Goal: Navigation & Orientation: Understand site structure

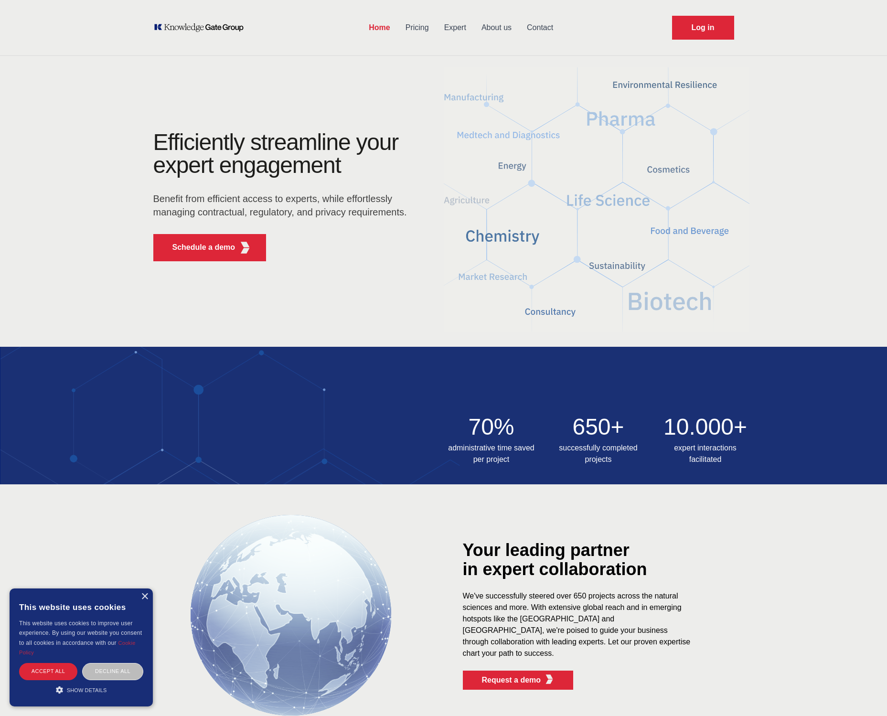
click at [416, 32] on link "Pricing" at bounding box center [417, 27] width 39 height 25
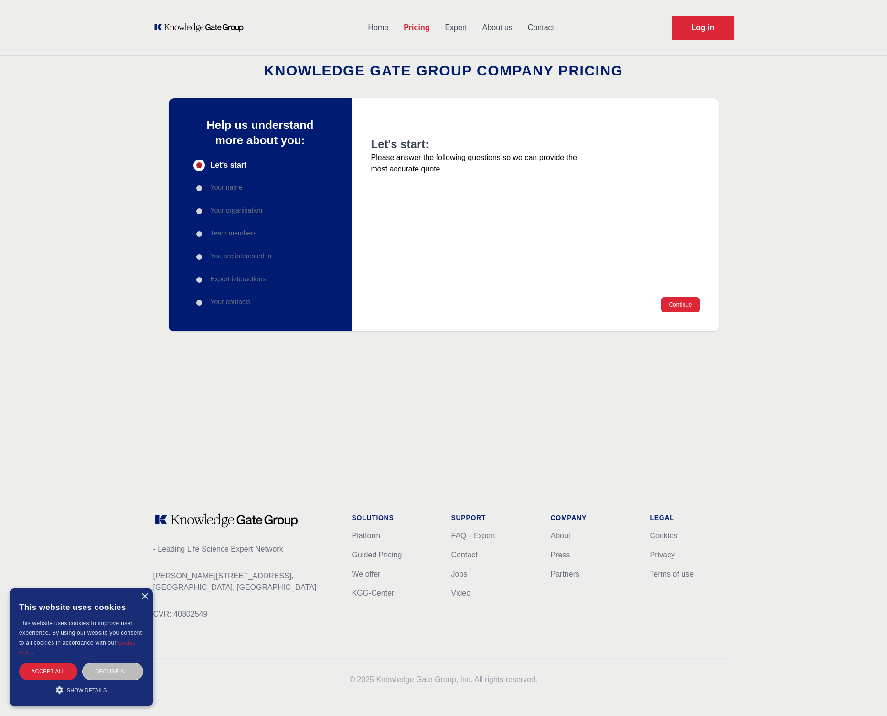
click at [463, 23] on link "Expert" at bounding box center [455, 27] width 37 height 25
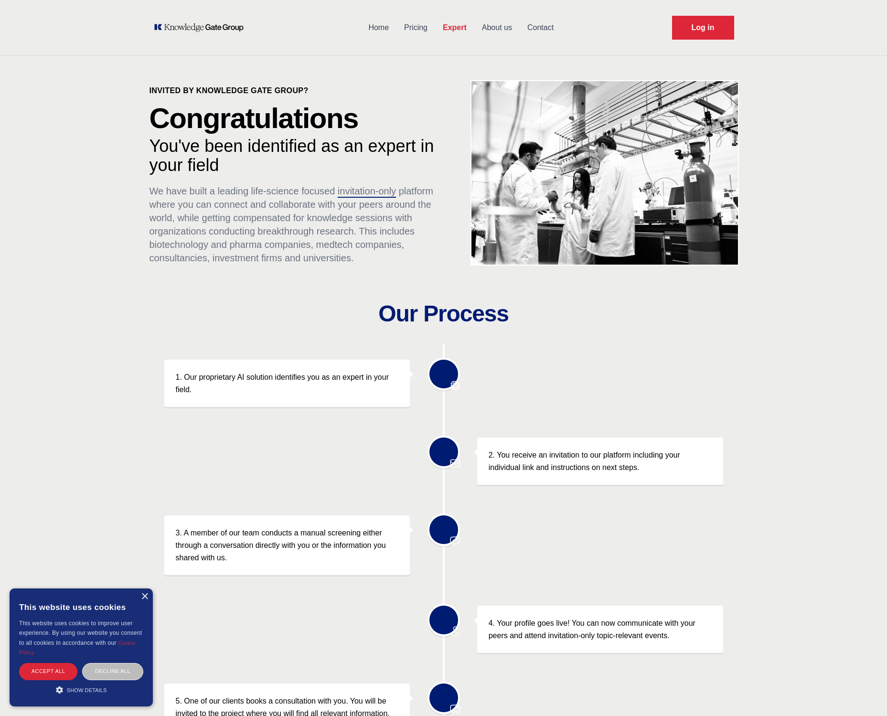
click at [491, 27] on link "About us" at bounding box center [496, 27] width 45 height 25
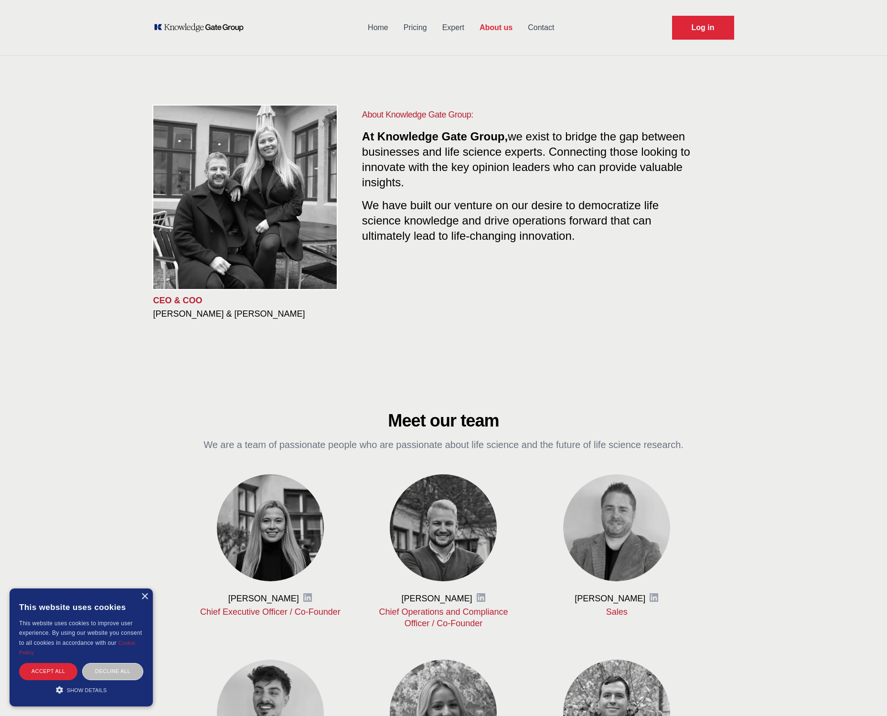
click at [270, 599] on h3 "[PERSON_NAME]" at bounding box center [263, 598] width 71 height 11
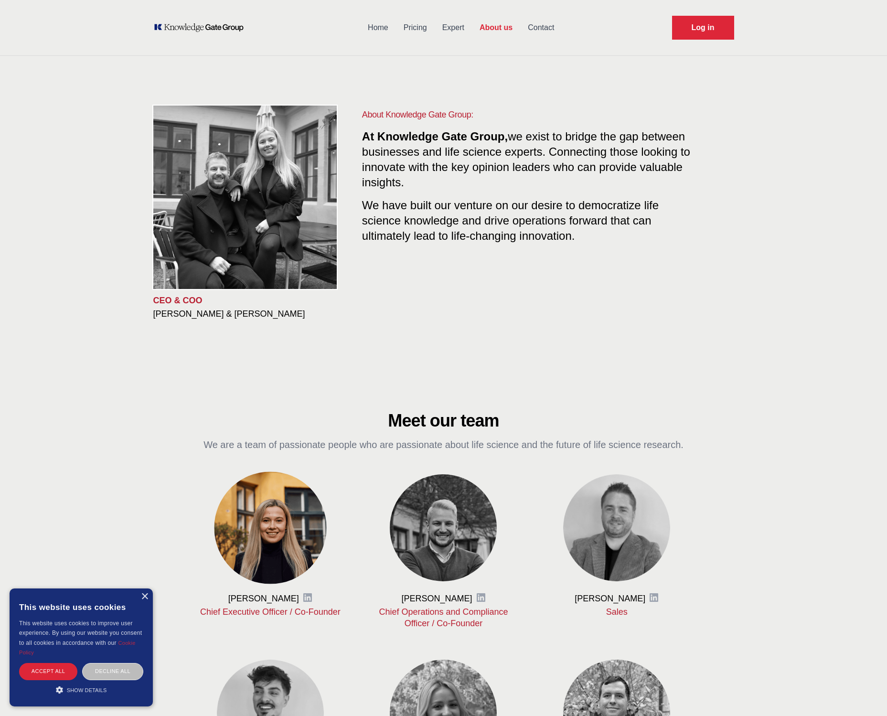
click at [272, 547] on img at bounding box center [270, 527] width 112 height 112
click at [271, 529] on img at bounding box center [270, 527] width 112 height 112
click at [262, 477] on img at bounding box center [270, 527] width 112 height 112
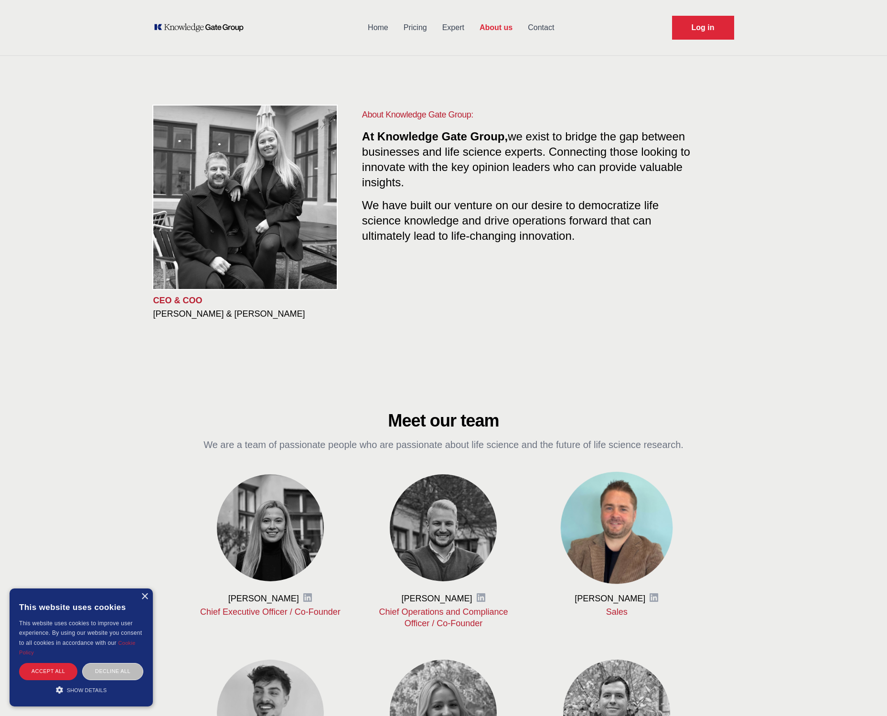
click at [604, 522] on img at bounding box center [617, 527] width 112 height 112
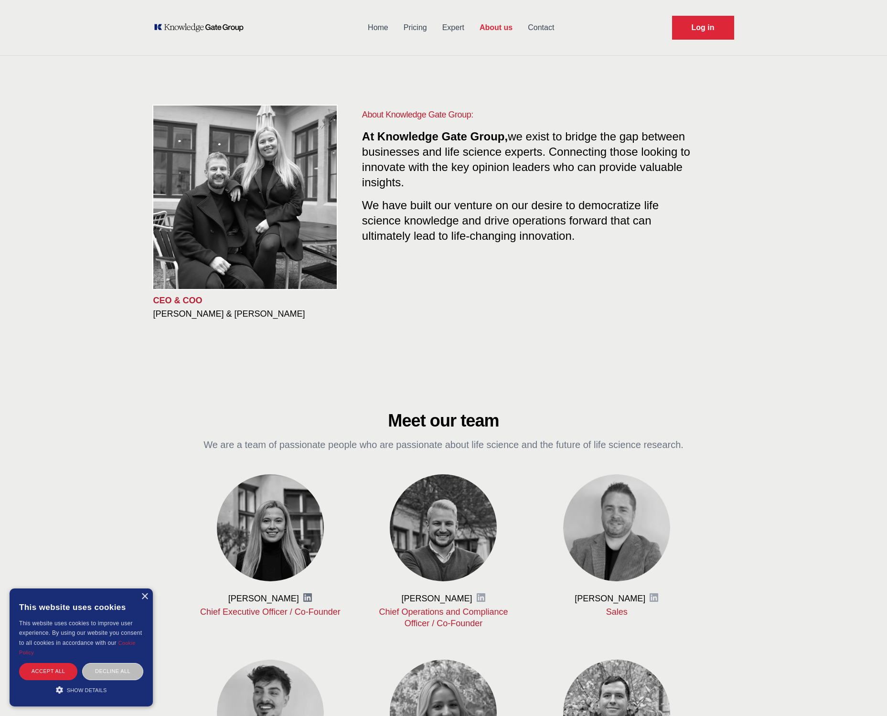
click at [309, 599] on icon at bounding box center [307, 597] width 9 height 9
